Goal: Task Accomplishment & Management: Complete application form

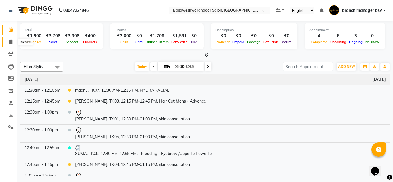
click at [13, 44] on span at bounding box center [11, 42] width 10 height 7
select select "842"
select select "service"
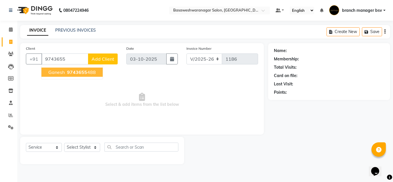
click at [92, 70] on ngb-highlight "9743655 488" at bounding box center [81, 72] width 30 height 6
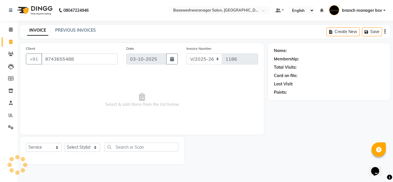
type input "9743655488"
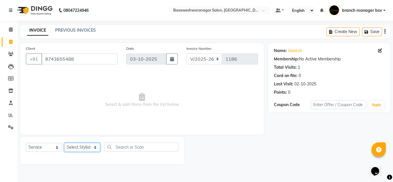
click at [84, 147] on select "Select Stylist branch manager bsv [PERSON_NAME] Dr [PERSON_NAME] [PERSON_NAME] …" at bounding box center [82, 147] width 36 height 9
select select "30333"
click at [64, 143] on select "Select Stylist branch manager bsv [PERSON_NAME] Dr [PERSON_NAME] [PERSON_NAME] …" at bounding box center [82, 147] width 36 height 9
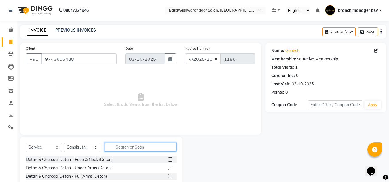
click at [128, 147] on input "text" at bounding box center [141, 147] width 72 height 9
type input "chr"
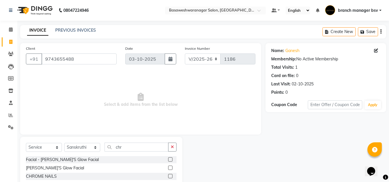
click at [170, 168] on label at bounding box center [170, 168] width 4 height 4
click at [170, 168] on input "checkbox" at bounding box center [170, 169] width 4 height 4
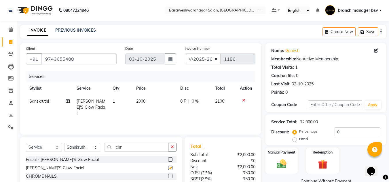
checkbox input "false"
click at [147, 103] on td "2000" at bounding box center [155, 107] width 44 height 25
select select "30333"
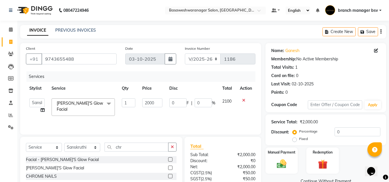
click at [147, 103] on input "2000" at bounding box center [152, 103] width 20 height 9
type input "3000000"
click at [158, 103] on input "3000000" at bounding box center [152, 103] width 20 height 9
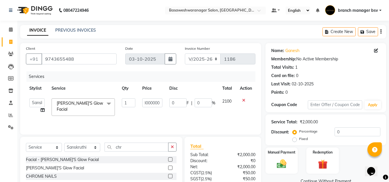
click at [158, 103] on input "3000000" at bounding box center [152, 103] width 20 height 9
type input "3000"
click at [229, 163] on div "₹0" at bounding box center [241, 161] width 37 height 6
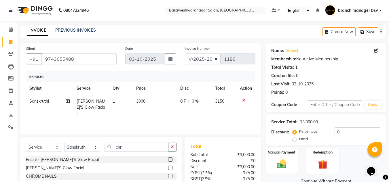
scroll to position [48, 0]
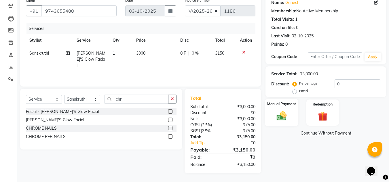
click at [292, 111] on div "Manual Payment" at bounding box center [282, 112] width 34 height 27
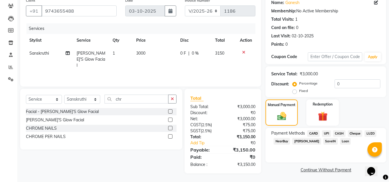
click at [339, 134] on span "CASH" at bounding box center [339, 133] width 12 height 7
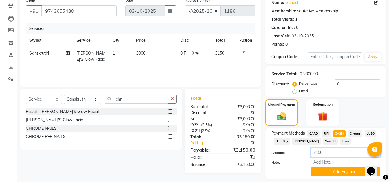
click at [317, 152] on input "3150" at bounding box center [346, 152] width 70 height 9
type input "1500"
click at [332, 172] on button "Add Payment" at bounding box center [346, 172] width 70 height 9
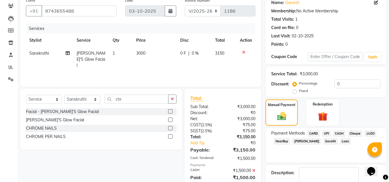
scroll to position [82, 0]
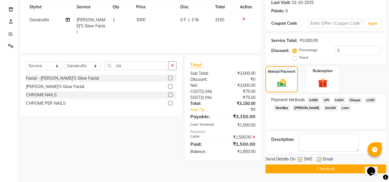
click at [330, 101] on span "UPI" at bounding box center [326, 100] width 9 height 7
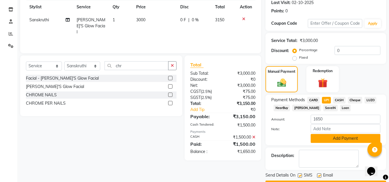
click at [347, 139] on button "Add Payment" at bounding box center [346, 138] width 70 height 9
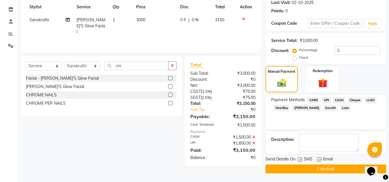
click at [320, 172] on button "Checkout" at bounding box center [326, 169] width 121 height 9
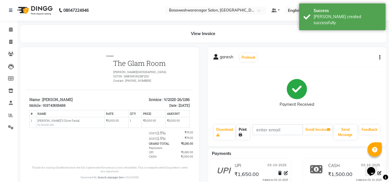
click at [244, 127] on link "Print" at bounding box center [242, 132] width 13 height 15
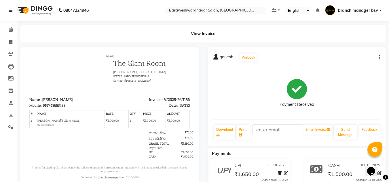
click at [361, 95] on div "Payment Received" at bounding box center [296, 93] width 167 height 43
click at [10, 31] on icon at bounding box center [11, 29] width 4 height 4
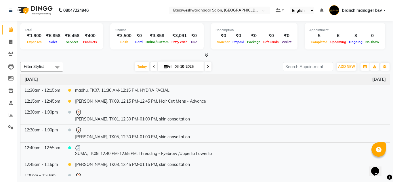
click at [206, 54] on icon at bounding box center [207, 55] width 4 height 4
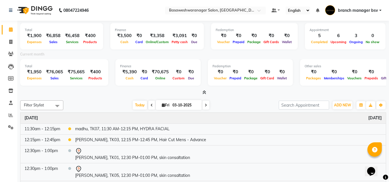
click at [204, 94] on icon at bounding box center [205, 92] width 4 height 4
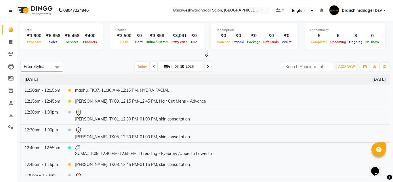
click at [207, 67] on icon at bounding box center [208, 66] width 2 height 3
type input "04-10-2025"
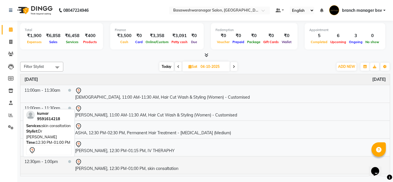
scroll to position [38, 0]
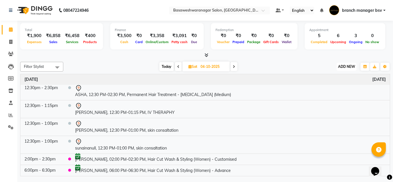
click at [346, 67] on span "ADD NEW" at bounding box center [346, 67] width 17 height 4
click at [298, 56] on div at bounding box center [205, 55] width 370 height 6
click at [347, 69] on span "ADD NEW" at bounding box center [346, 67] width 17 height 4
click at [335, 80] on button "Add Appointment" at bounding box center [334, 77] width 46 height 7
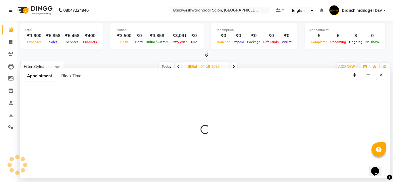
select select "540"
select select "tentative"
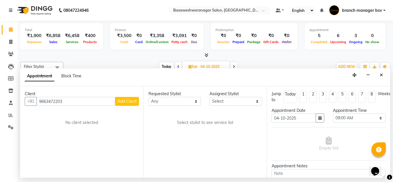
type input "9663472203"
click at [129, 100] on span "Add Client" at bounding box center [127, 101] width 19 height 5
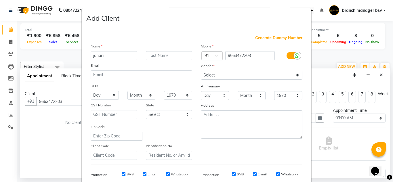
type input "janani"
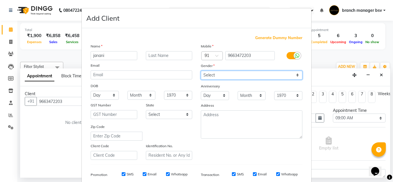
click at [240, 76] on select "Select [DEMOGRAPHIC_DATA] [DEMOGRAPHIC_DATA] Other Prefer Not To Say" at bounding box center [252, 75] width 102 height 9
select select "[DEMOGRAPHIC_DATA]"
click at [201, 71] on select "Select [DEMOGRAPHIC_DATA] [DEMOGRAPHIC_DATA] Other Prefer Not To Say" at bounding box center [252, 75] width 102 height 9
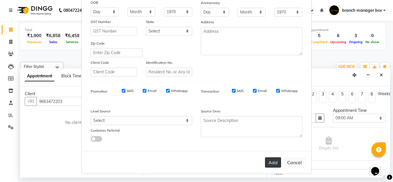
click at [269, 162] on button "Add" at bounding box center [273, 163] width 16 height 10
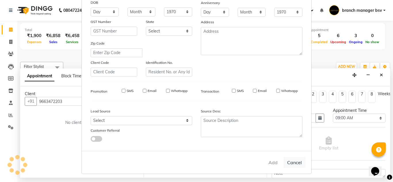
select select
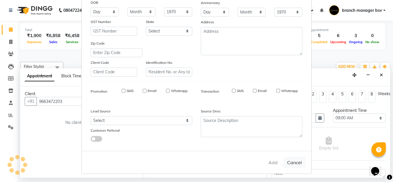
select select
checkbox input "false"
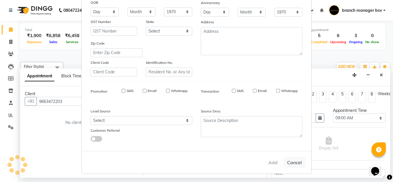
checkbox input "false"
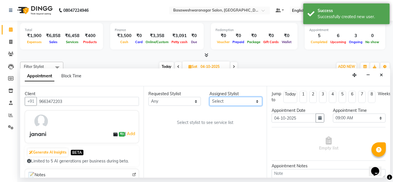
click at [232, 99] on select "Select branch manager bsv [PERSON_NAME] Dr [PERSON_NAME] [PERSON_NAME] [PERSON_…" at bounding box center [236, 101] width 53 height 9
select select "47930"
click at [210, 97] on select "Select branch manager bsv [PERSON_NAME] Dr [PERSON_NAME] [PERSON_NAME] [PERSON_…" at bounding box center [236, 101] width 53 height 9
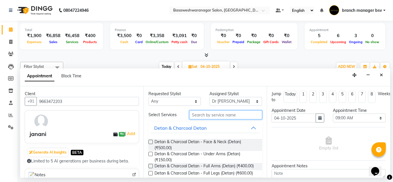
click at [199, 115] on input "text" at bounding box center [226, 115] width 73 height 9
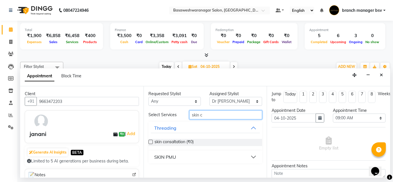
type input "skin c"
click at [153, 142] on div "skin consaltation (₹0)" at bounding box center [206, 142] width 114 height 7
click at [149, 142] on label at bounding box center [151, 142] width 4 height 4
click at [149, 142] on input "checkbox" at bounding box center [151, 143] width 4 height 4
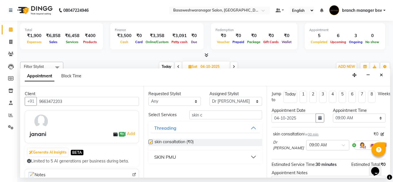
checkbox input "false"
click at [352, 115] on select "Select 09:00 AM 09:15 AM 09:30 AM 09:45 AM 10:00 AM 10:15 AM 10:30 AM 10:45 AM …" at bounding box center [359, 118] width 53 height 9
select select "780"
click at [333, 114] on select "Select 09:00 AM 09:15 AM 09:30 AM 09:45 AM 10:00 AM 10:15 AM 10:30 AM 10:45 AM …" at bounding box center [359, 118] width 53 height 9
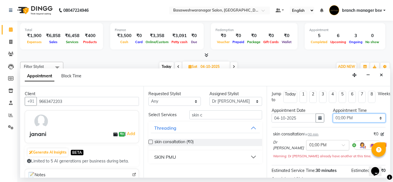
scroll to position [70, 0]
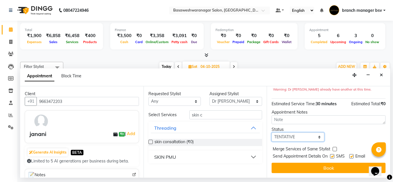
click at [292, 135] on select "Select TENTATIVE CONFIRM UPCOMING" at bounding box center [298, 137] width 53 height 9
select select "confirm booking"
click at [272, 133] on select "Select TENTATIVE CONFIRM UPCOMING" at bounding box center [298, 137] width 53 height 9
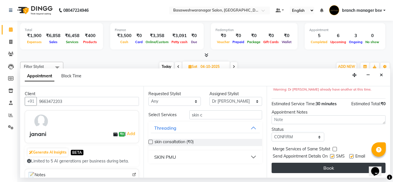
click at [293, 163] on button "Book" at bounding box center [329, 168] width 114 height 10
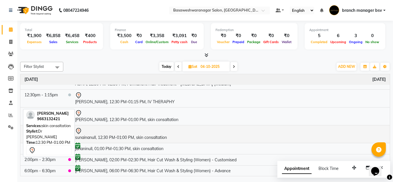
scroll to position [49, 0]
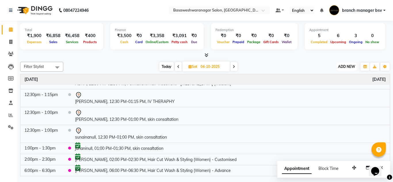
click at [350, 63] on button "ADD NEW Toggle Dropdown" at bounding box center [347, 67] width 20 height 8
click at [327, 79] on button "Add Appointment" at bounding box center [334, 77] width 46 height 7
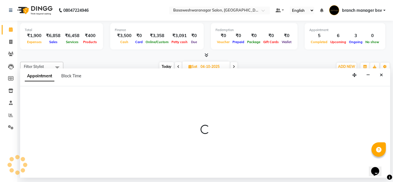
select select "tentative"
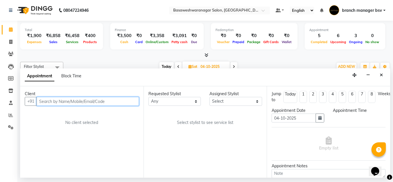
select select "540"
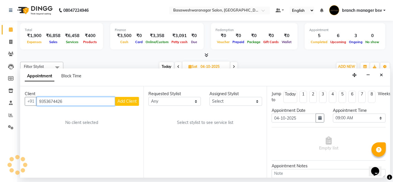
type input "9353674426"
click at [125, 107] on div "Client [PHONE_NUMBER] Add Client No client selected" at bounding box center [82, 132] width 124 height 92
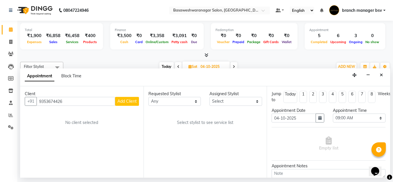
click at [126, 103] on span "Add Client" at bounding box center [127, 101] width 19 height 5
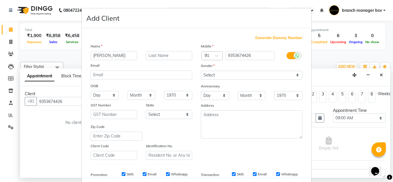
type input "[PERSON_NAME]"
click at [253, 70] on div "Gender" at bounding box center [252, 67] width 110 height 8
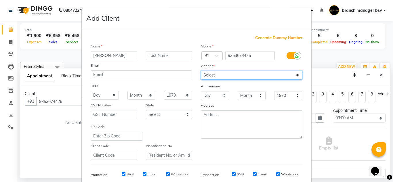
click at [233, 75] on select "Select [DEMOGRAPHIC_DATA] [DEMOGRAPHIC_DATA] Other Prefer Not To Say" at bounding box center [252, 75] width 102 height 9
select select "[DEMOGRAPHIC_DATA]"
click at [201, 71] on select "Select [DEMOGRAPHIC_DATA] [DEMOGRAPHIC_DATA] Other Prefer Not To Say" at bounding box center [252, 75] width 102 height 9
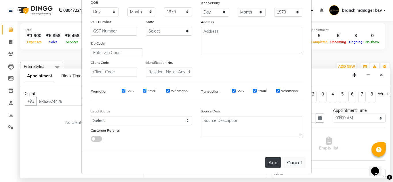
click at [267, 161] on button "Add" at bounding box center [273, 163] width 16 height 10
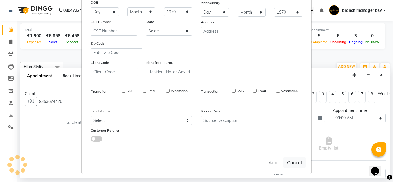
select select
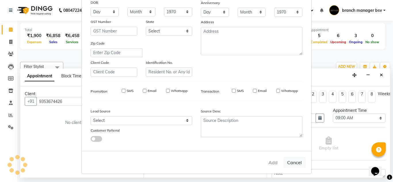
select select
checkbox input "false"
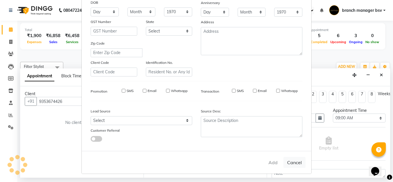
checkbox input "false"
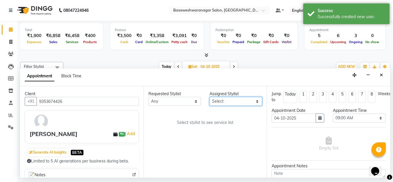
click at [230, 103] on select "Select branch manager bsv [PERSON_NAME] Dr [PERSON_NAME] [PERSON_NAME] [PERSON_…" at bounding box center [236, 101] width 53 height 9
select select "64363"
click at [210, 97] on select "Select branch manager bsv [PERSON_NAME] Dr [PERSON_NAME] [PERSON_NAME] [PERSON_…" at bounding box center [236, 101] width 53 height 9
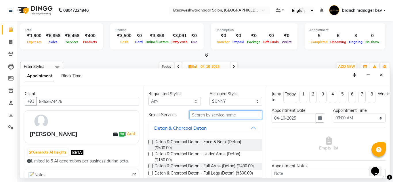
click at [198, 114] on input "text" at bounding box center [226, 115] width 73 height 9
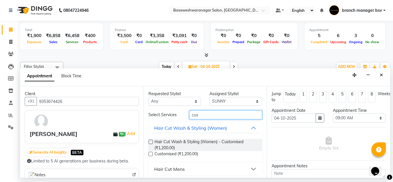
type input "cus"
click at [149, 141] on label at bounding box center [151, 142] width 4 height 4
click at [149, 141] on input "checkbox" at bounding box center [151, 143] width 4 height 4
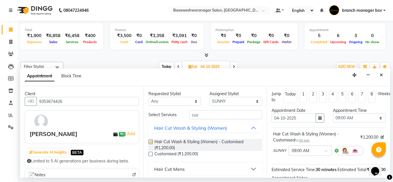
checkbox input "false"
click at [345, 115] on select "Select 09:00 AM 09:15 AM 09:30 AM 09:45 AM 10:00 AM 10:15 AM 10:30 AM 10:45 AM …" at bounding box center [359, 118] width 53 height 9
select select "900"
click at [333, 114] on select "Select 09:00 AM 09:15 AM 09:30 AM 09:45 AM 10:00 AM 10:15 AM 10:30 AM 10:45 AM …" at bounding box center [359, 118] width 53 height 9
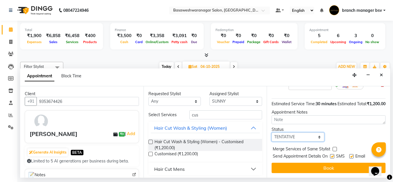
click at [291, 133] on select "Select TENTATIVE CONFIRM UPCOMING" at bounding box center [298, 137] width 53 height 9
select select "confirm booking"
click at [272, 133] on select "Select TENTATIVE CONFIRM UPCOMING" at bounding box center [298, 137] width 53 height 9
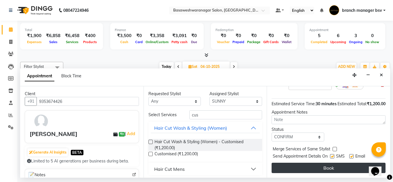
click at [303, 163] on button "Book" at bounding box center [329, 168] width 114 height 10
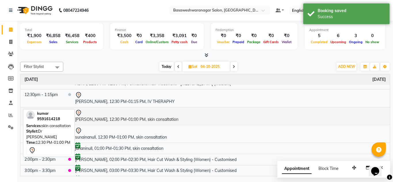
scroll to position [60, 0]
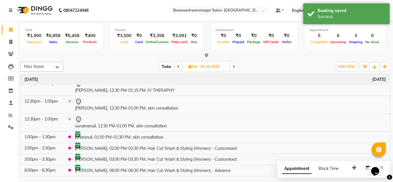
click at [165, 66] on span "Today" at bounding box center [167, 66] width 14 height 9
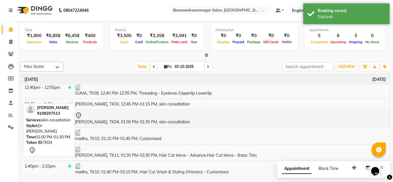
scroll to position [112, 0]
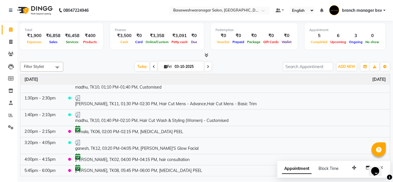
click at [211, 67] on span at bounding box center [208, 66] width 7 height 9
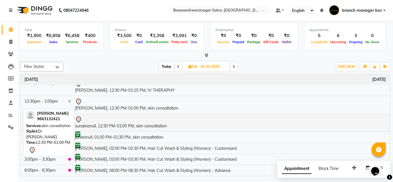
scroll to position [0, 0]
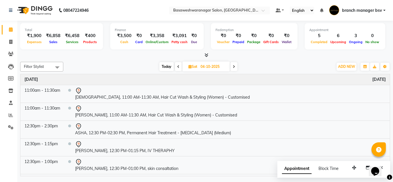
click at [236, 65] on span at bounding box center [234, 66] width 7 height 9
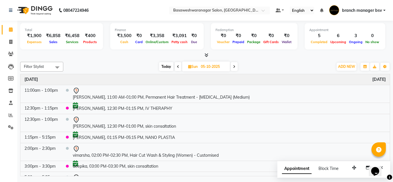
click at [178, 67] on icon at bounding box center [178, 66] width 2 height 3
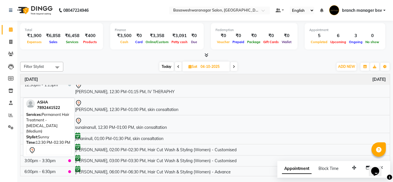
scroll to position [60, 0]
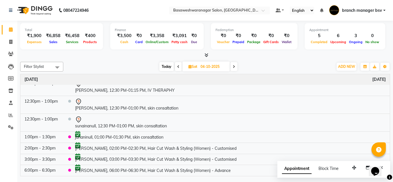
click at [97, 71] on div "[DATE] [DATE]" at bounding box center [198, 67] width 264 height 9
click at [166, 66] on span "Today" at bounding box center [167, 66] width 14 height 9
type input "03-10-2025"
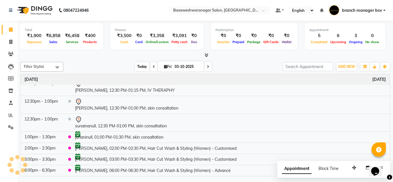
click at [138, 66] on span "Today" at bounding box center [142, 66] width 14 height 9
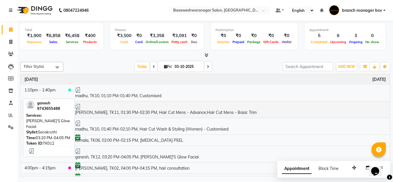
scroll to position [112, 0]
